Goal: Task Accomplishment & Management: Complete application form

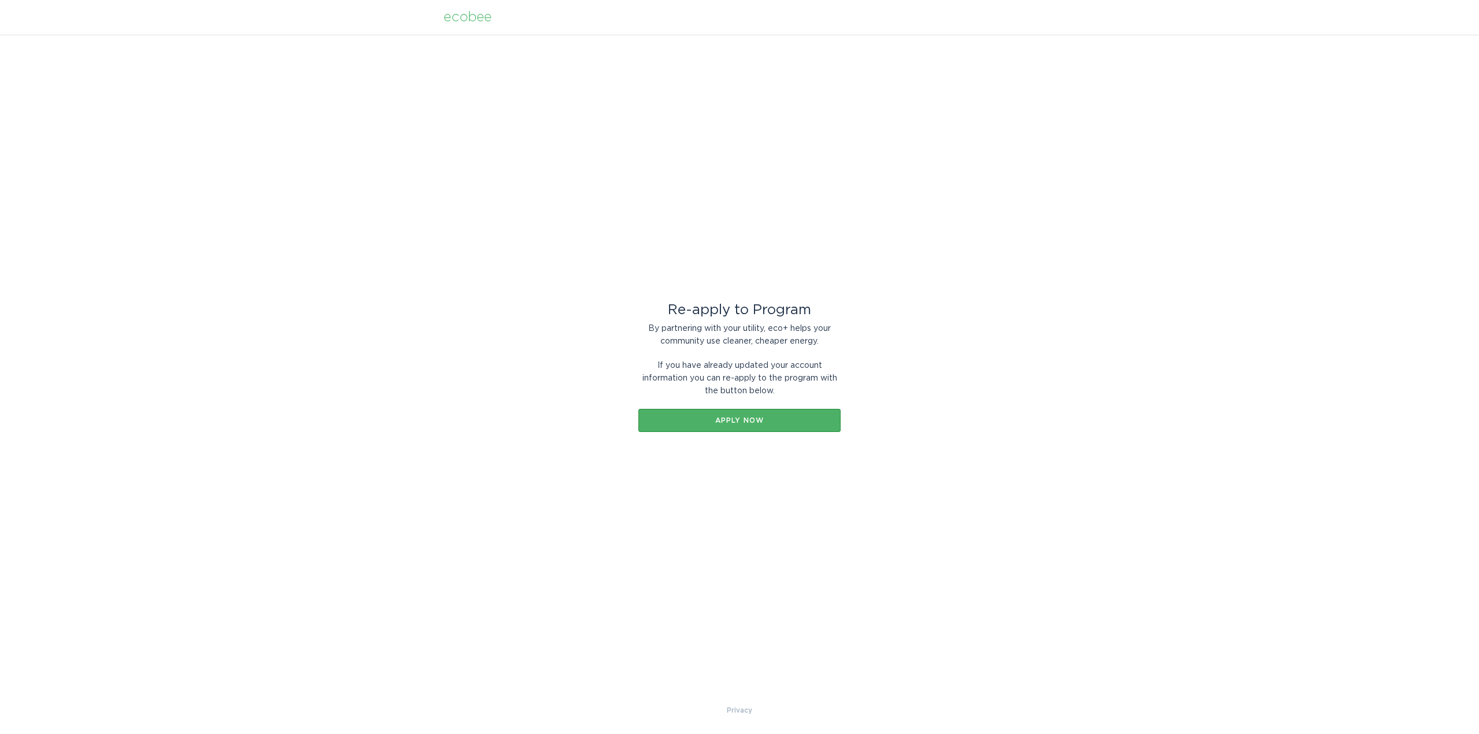
click at [712, 421] on div "Apply now" at bounding box center [739, 420] width 191 height 7
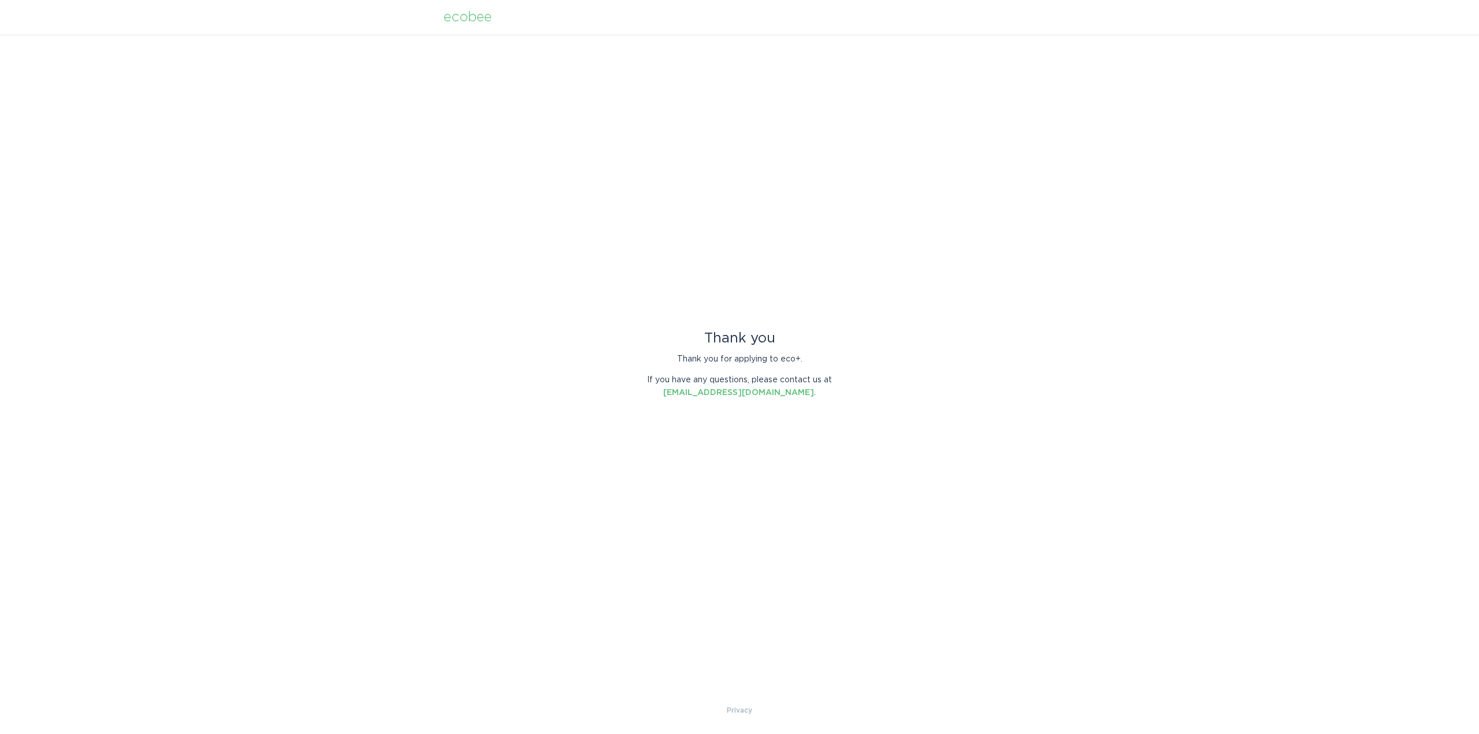
click at [740, 341] on div "Thank you" at bounding box center [740, 338] width 202 height 13
